Goal: Task Accomplishment & Management: Complete application form

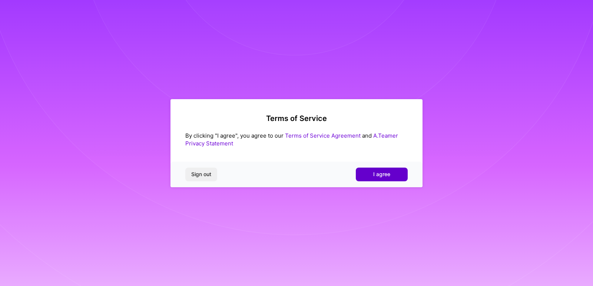
click at [385, 168] on button "I agree" at bounding box center [382, 174] width 52 height 13
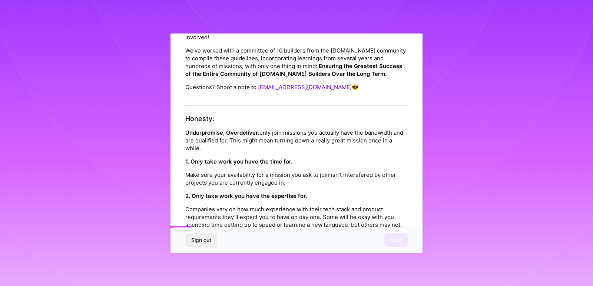
scroll to position [74, 0]
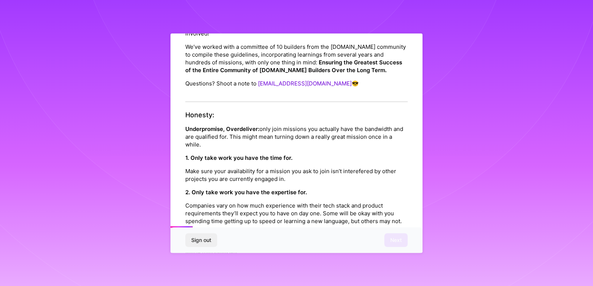
click at [266, 89] on div "This is the [DOMAIN_NAME] Platform Code of Conduct! We’re transforming the way …" at bounding box center [296, 47] width 222 height 110
click at [267, 91] on div "This is the [DOMAIN_NAME] Platform Code of Conduct! We’re transforming the way …" at bounding box center [296, 47] width 222 height 110
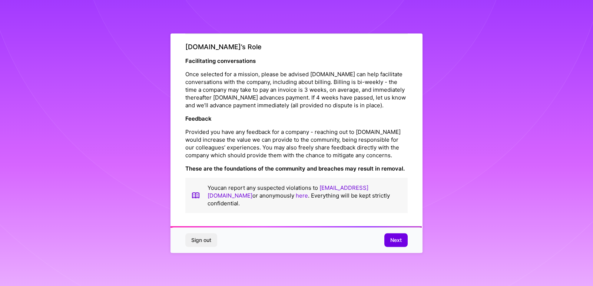
scroll to position [831, 0]
click at [396, 238] on span "Next" at bounding box center [395, 240] width 11 height 7
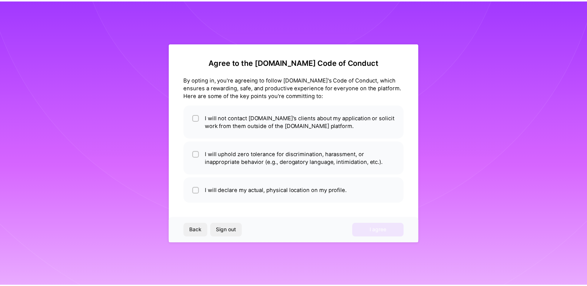
scroll to position [0, 0]
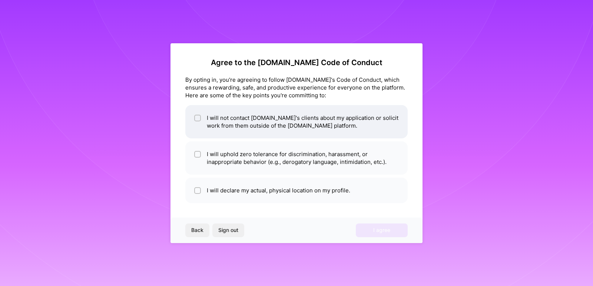
click at [195, 117] on div at bounding box center [197, 118] width 7 height 7
checkbox input "true"
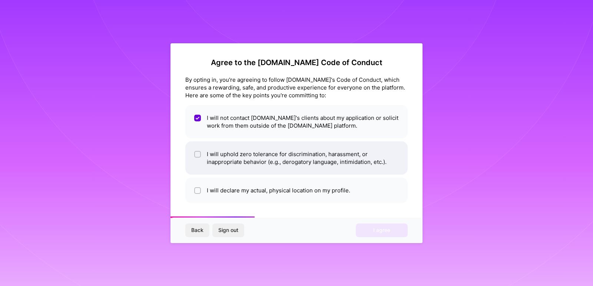
click at [198, 153] on input "checkbox" at bounding box center [198, 154] width 5 height 5
checkbox input "true"
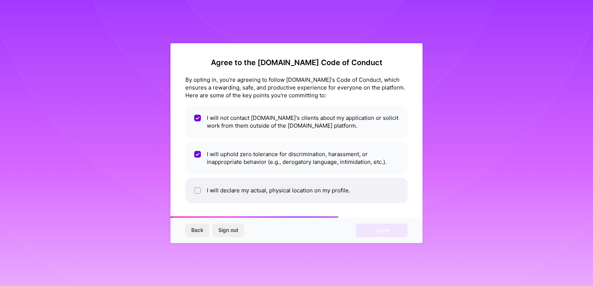
click at [197, 192] on input "checkbox" at bounding box center [198, 191] width 5 height 5
checkbox input "true"
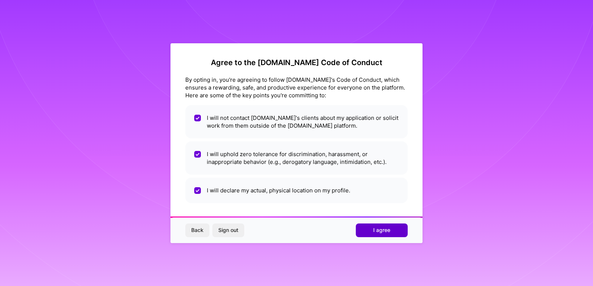
click at [367, 229] on button "I agree" at bounding box center [382, 230] width 52 height 13
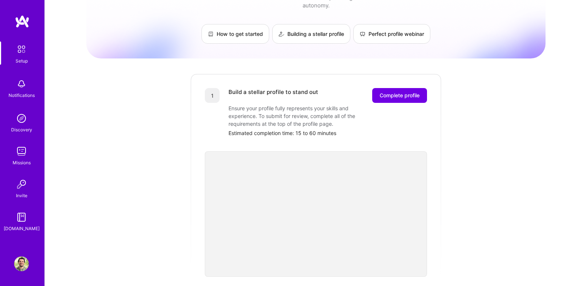
scroll to position [50, 0]
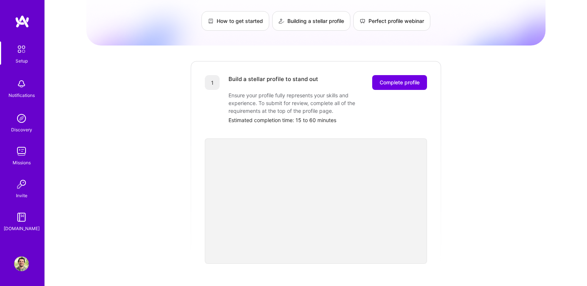
click at [166, 165] on div "Getting started as an [DOMAIN_NAME] Builder Complete the steps below to request…" at bounding box center [315, 239] width 459 height 568
